Goal: Check status: Check status

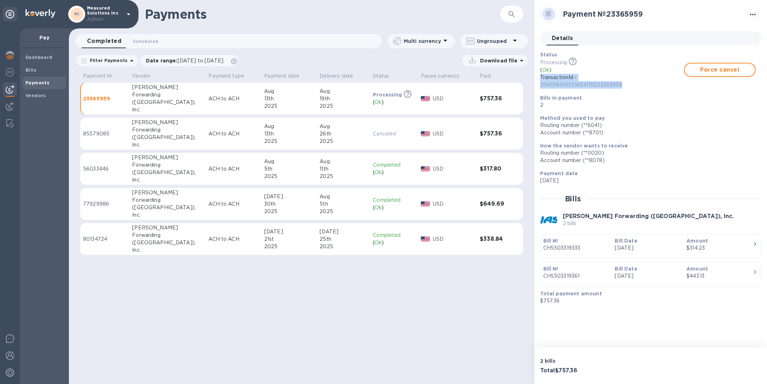
click at [603, 251] on p "CHS503319333" at bounding box center [576, 248] width 66 height 7
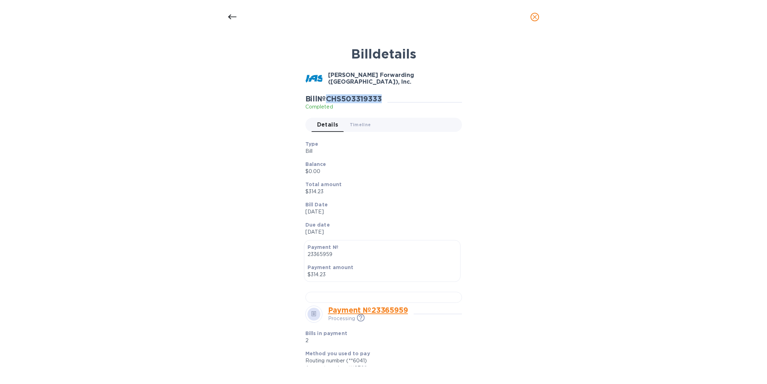
drag, startPoint x: 384, startPoint y: 98, endPoint x: 332, endPoint y: 99, distance: 52.5
click at [332, 99] on h2 "Bill № CHS503319333" at bounding box center [343, 98] width 76 height 9
copy h2 "HS503319333"
drag, startPoint x: 330, startPoint y: 99, endPoint x: 387, endPoint y: 99, distance: 56.4
click at [387, 99] on div "Bill № CHS503319333 Completed" at bounding box center [346, 102] width 82 height 16
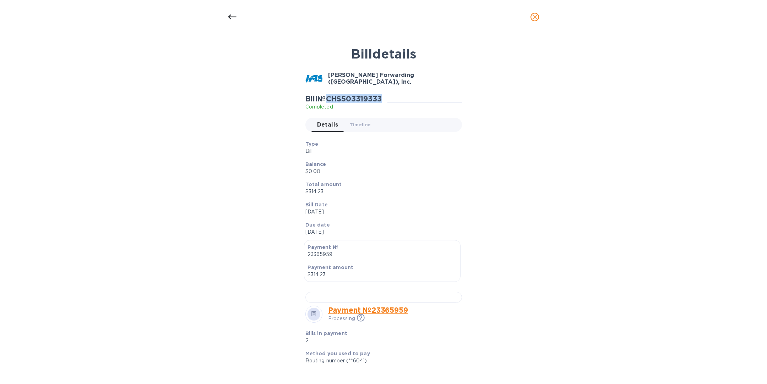
copy h2 "CHS503319333"
click at [231, 20] on icon at bounding box center [232, 17] width 9 height 9
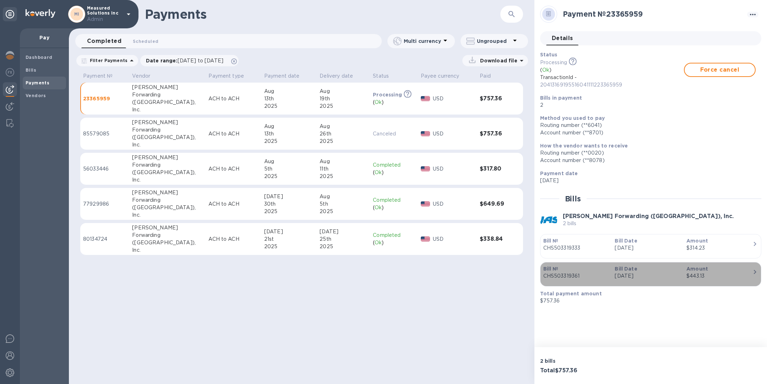
click at [749, 273] on div "$443.13" at bounding box center [719, 276] width 66 height 7
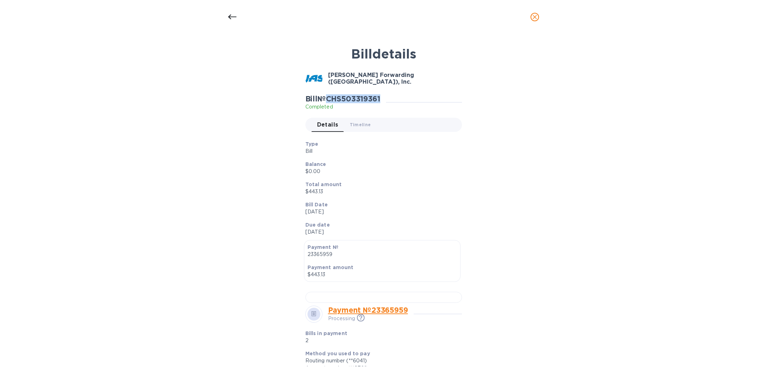
drag, startPoint x: 330, startPoint y: 99, endPoint x: 386, endPoint y: 97, distance: 55.8
click at [386, 97] on div "Bill № CHS503319361 Completed" at bounding box center [345, 102] width 81 height 16
copy h2 "CHS503319361"
click at [537, 17] on icon "close" at bounding box center [534, 16] width 7 height 7
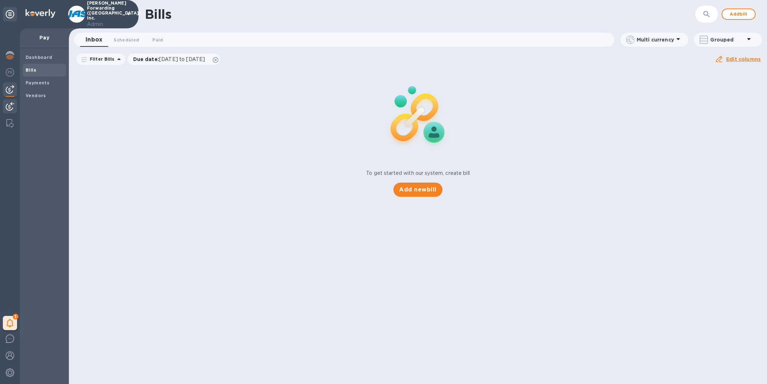
click at [12, 107] on img at bounding box center [10, 106] width 9 height 9
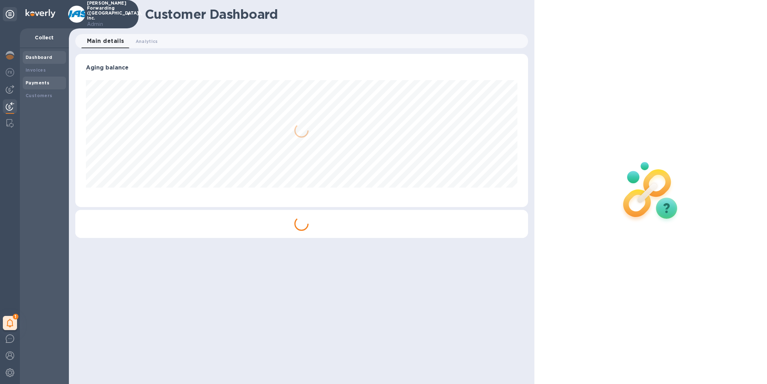
scroll to position [153, 452]
click at [38, 83] on b "Payments" at bounding box center [38, 82] width 24 height 5
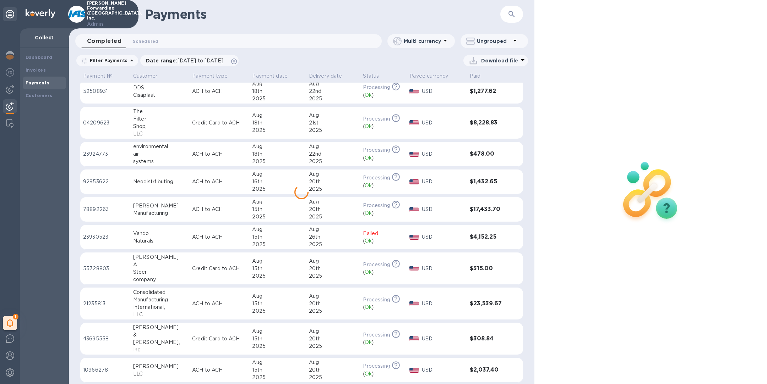
scroll to position [890, 0]
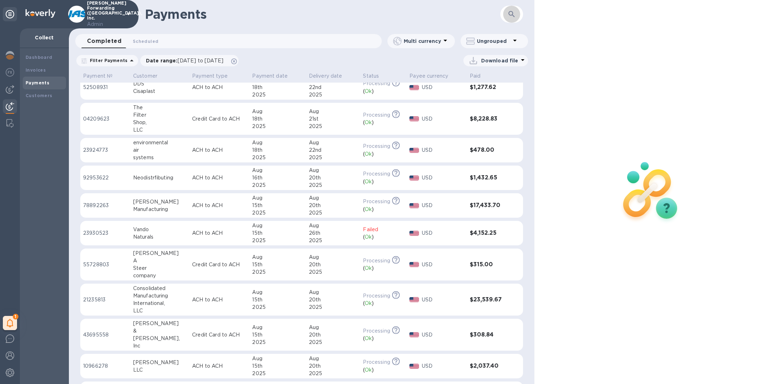
click at [515, 15] on icon "button" at bounding box center [511, 14] width 9 height 9
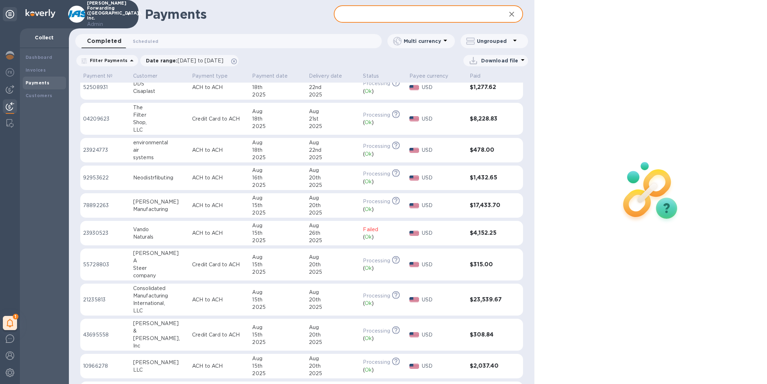
paste input "13052800"
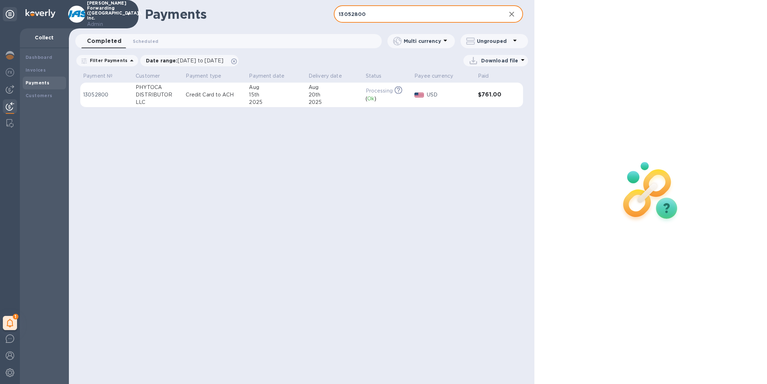
type input "13052800"
click at [189, 103] on td "Credit Card to ACH" at bounding box center [214, 95] width 63 height 25
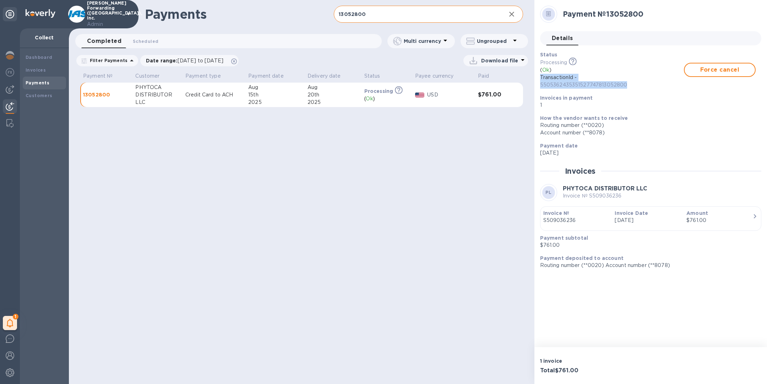
drag, startPoint x: 629, startPoint y: 85, endPoint x: 535, endPoint y: 78, distance: 93.9
click at [535, 78] on div "Payment № 13052800 Details 0 Status Processing This payment is under compliance…" at bounding box center [650, 173] width 232 height 347
copy p "TransactionId - 5505362435351527747813052800"
click at [14, 323] on div "1" at bounding box center [10, 323] width 14 height 14
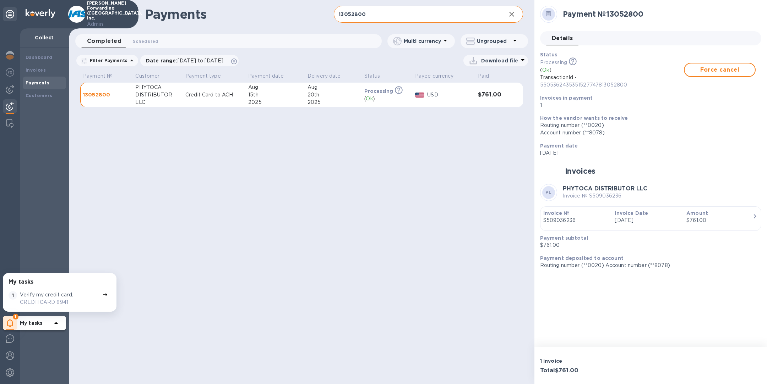
click at [215, 225] on div "Payments 13052800 ​ Completed 0 Scheduled 0 Multi currency Ungrouped Filter Pay…" at bounding box center [301, 192] width 465 height 384
click at [707, 73] on span "Force cancel" at bounding box center [719, 70] width 59 height 9
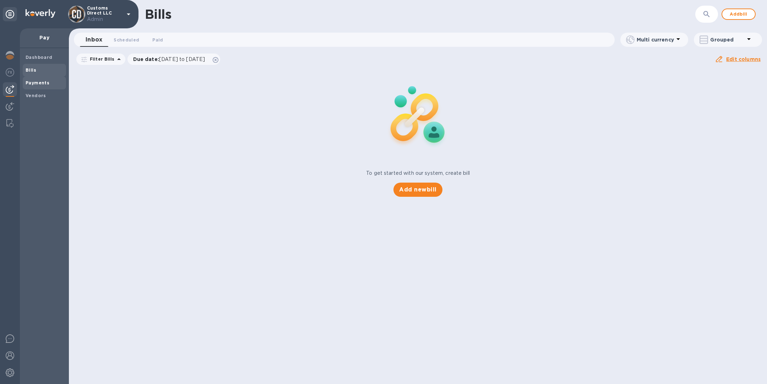
click at [40, 83] on b "Payments" at bounding box center [38, 82] width 24 height 5
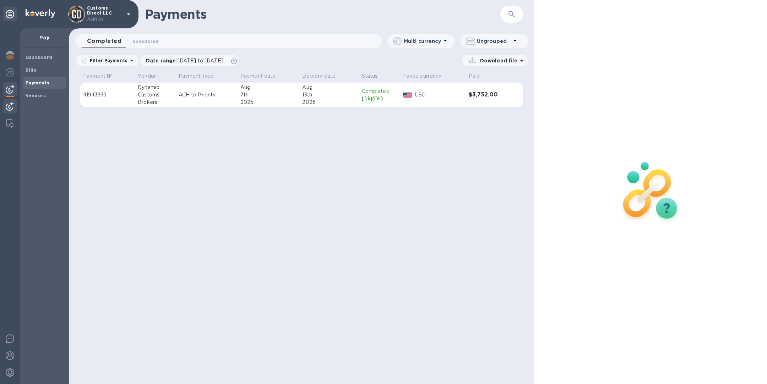
click at [10, 105] on img at bounding box center [10, 106] width 9 height 9
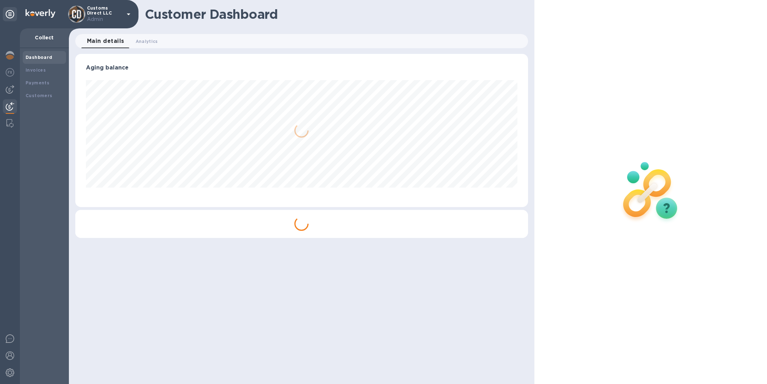
scroll to position [153, 452]
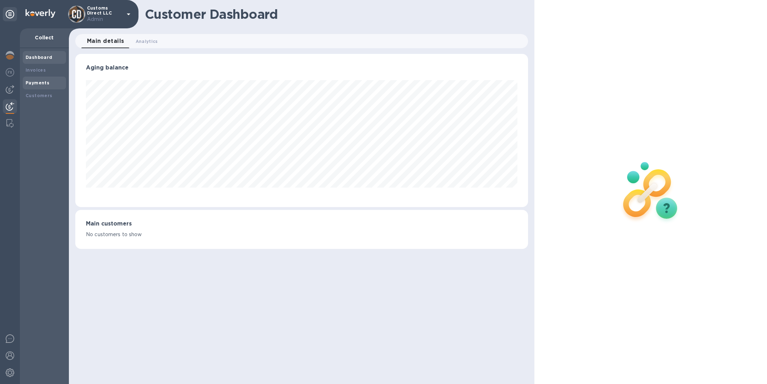
click at [55, 84] on div "Payments" at bounding box center [45, 83] width 38 height 7
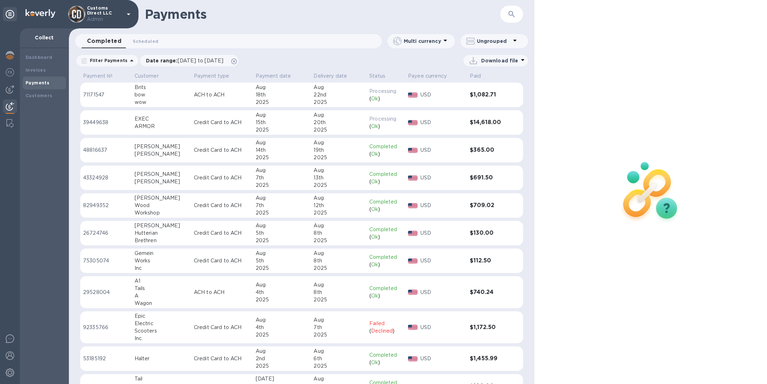
click at [147, 121] on div "EXEC" at bounding box center [162, 118] width 54 height 7
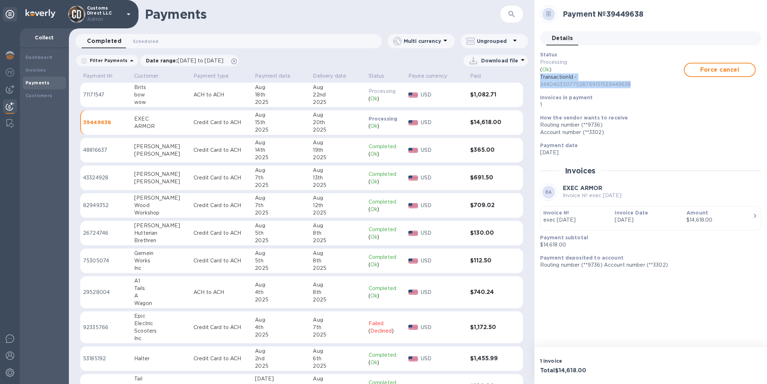
drag, startPoint x: 646, startPoint y: 83, endPoint x: 537, endPoint y: 77, distance: 109.1
click at [537, 77] on div "Status Processing ( Ok ) TransactionId - 34404035077528769151539449638 Force ca…" at bounding box center [647, 79] width 221 height 63
copy p "TransactionId - 34404035077528769151539449638"
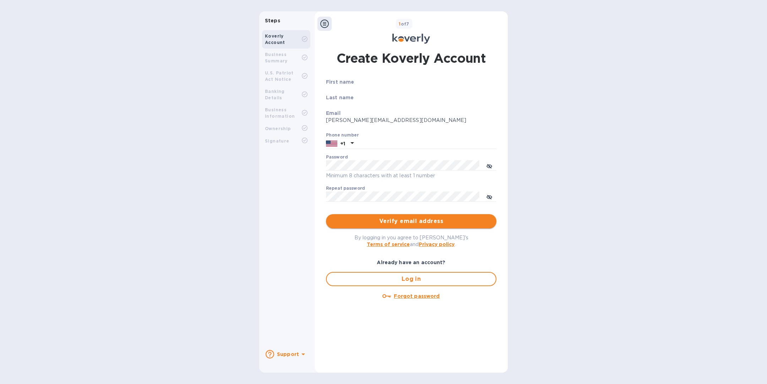
click at [377, 227] on button "Verify email address" at bounding box center [411, 221] width 170 height 14
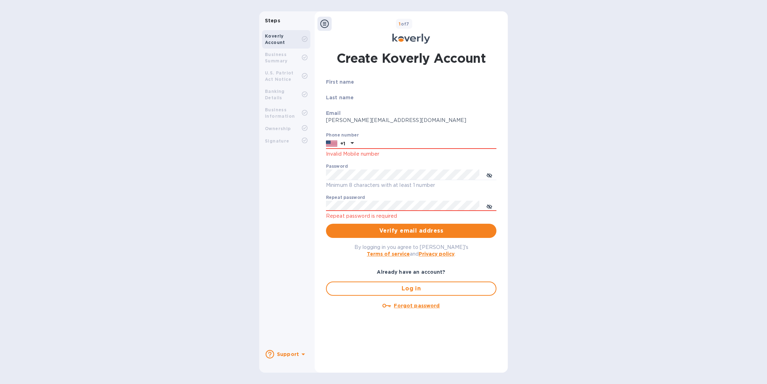
click at [284, 55] on b "Business Summary" at bounding box center [276, 58] width 23 height 12
click at [402, 293] on button "Log in" at bounding box center [411, 289] width 170 height 14
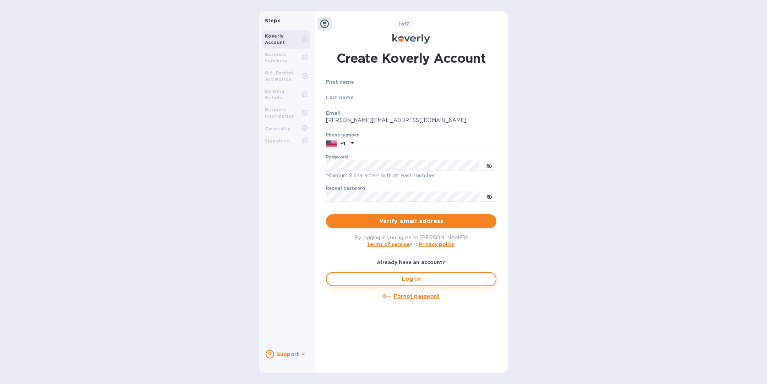
click at [402, 280] on span "Log in" at bounding box center [411, 279] width 158 height 9
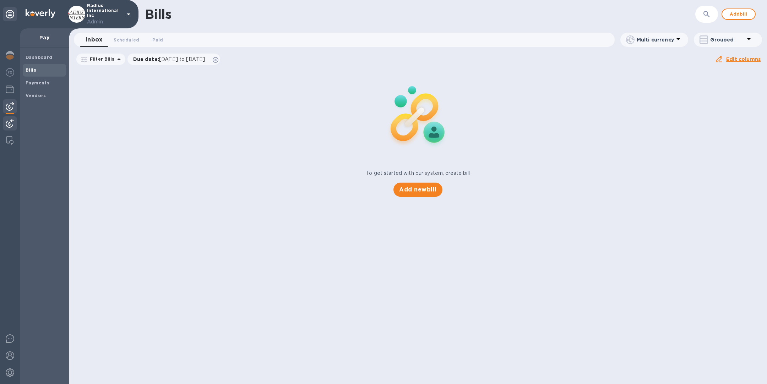
click at [11, 122] on img at bounding box center [10, 123] width 9 height 9
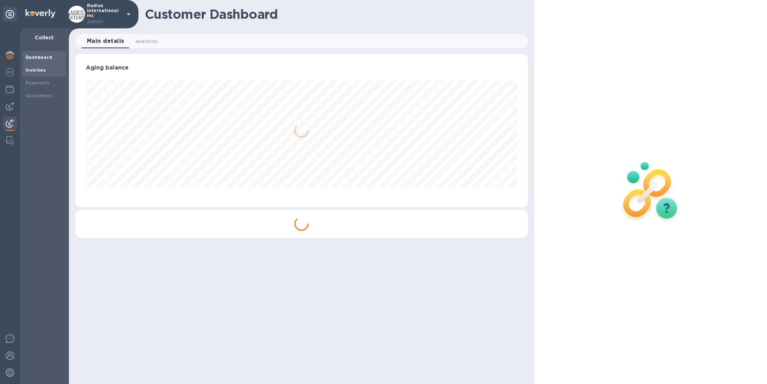
scroll to position [153, 452]
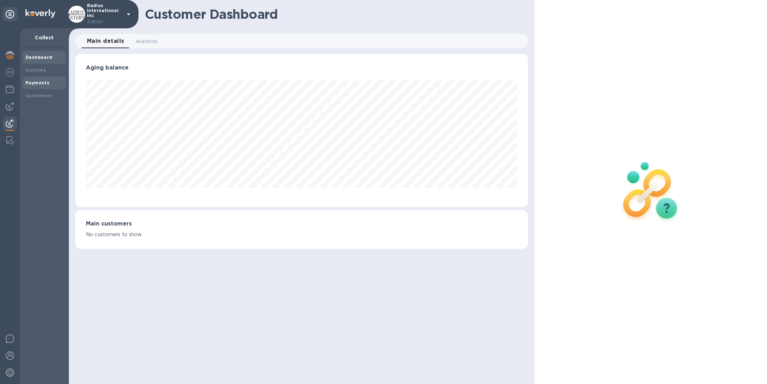
click at [54, 80] on div "Payments" at bounding box center [45, 83] width 38 height 7
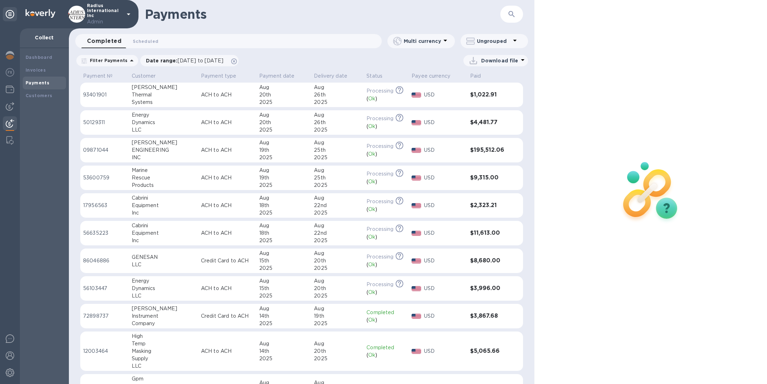
click at [166, 150] on div "ENGINEERING" at bounding box center [164, 150] width 64 height 7
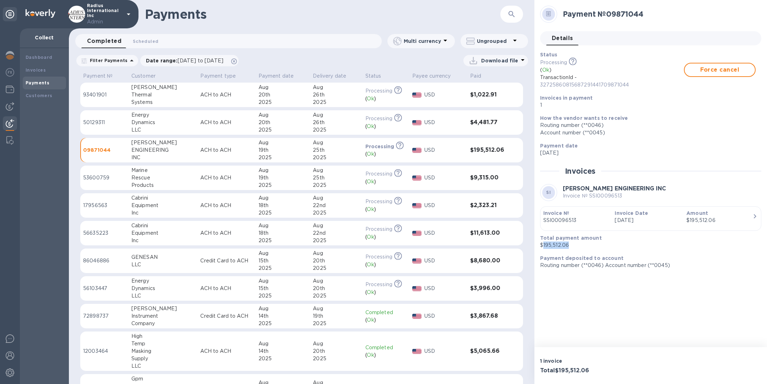
drag, startPoint x: 576, startPoint y: 247, endPoint x: 542, endPoint y: 242, distance: 33.7
click at [542, 242] on p "$195,512.06" at bounding box center [647, 245] width 215 height 7
copy p "195,512.06"
